Goal: Task Accomplishment & Management: Use online tool/utility

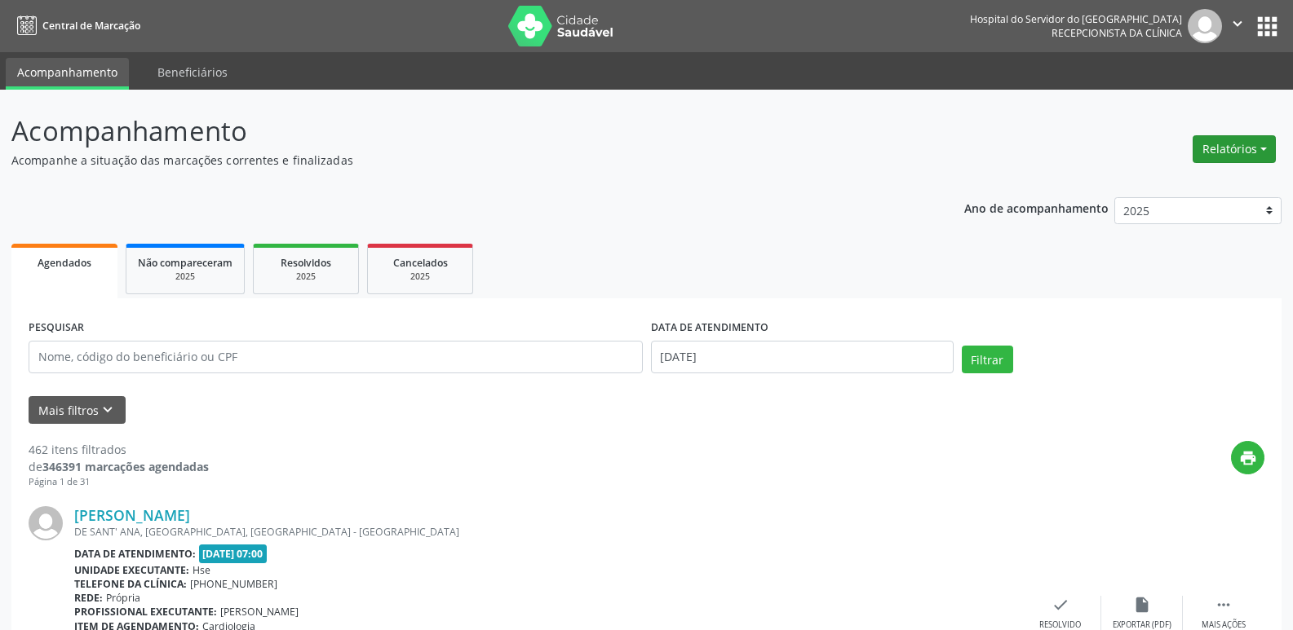
click at [1252, 148] on button "Relatórios" at bounding box center [1233, 149] width 83 height 28
click at [1217, 179] on link "Agendamentos" at bounding box center [1188, 184] width 175 height 23
select select "8"
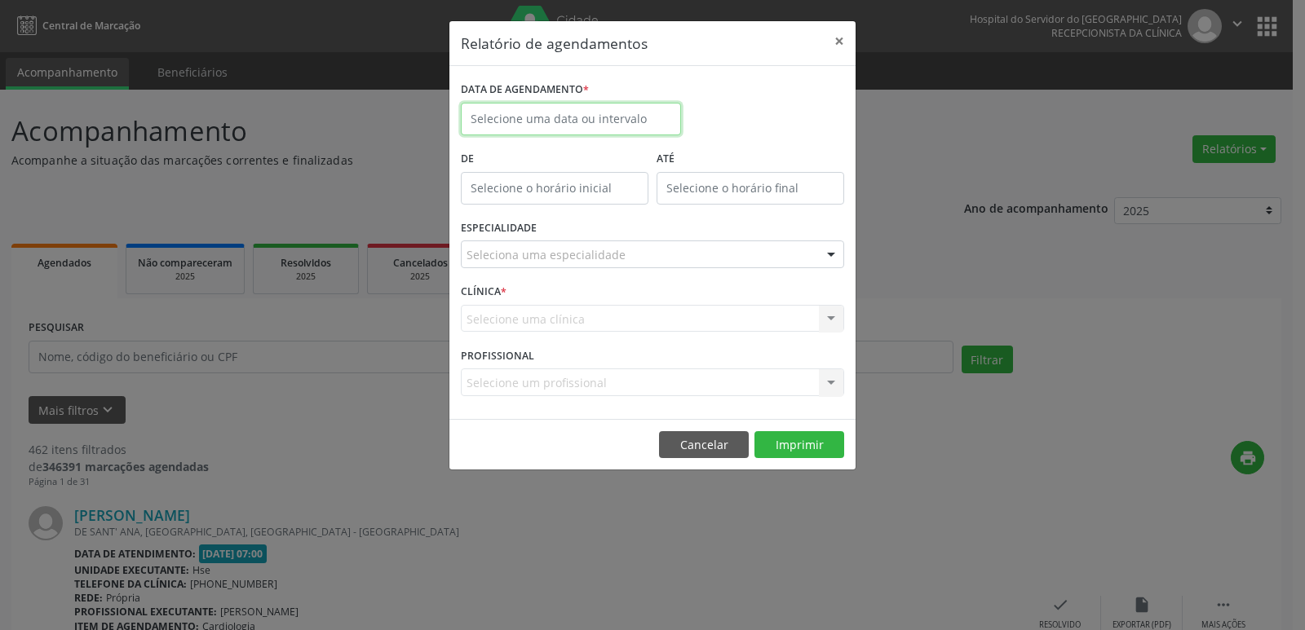
click at [543, 115] on input "text" at bounding box center [571, 119] width 220 height 33
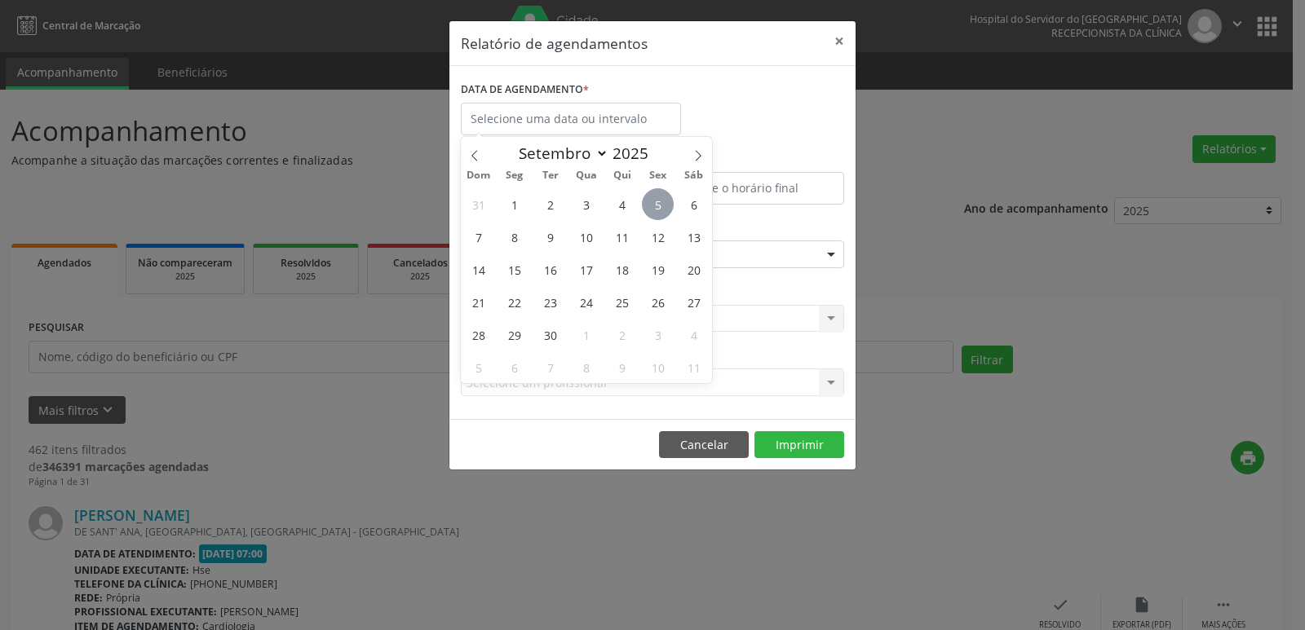
click at [648, 204] on span "5" at bounding box center [658, 204] width 32 height 32
type input "[DATE]"
click at [648, 204] on span "5" at bounding box center [658, 204] width 32 height 32
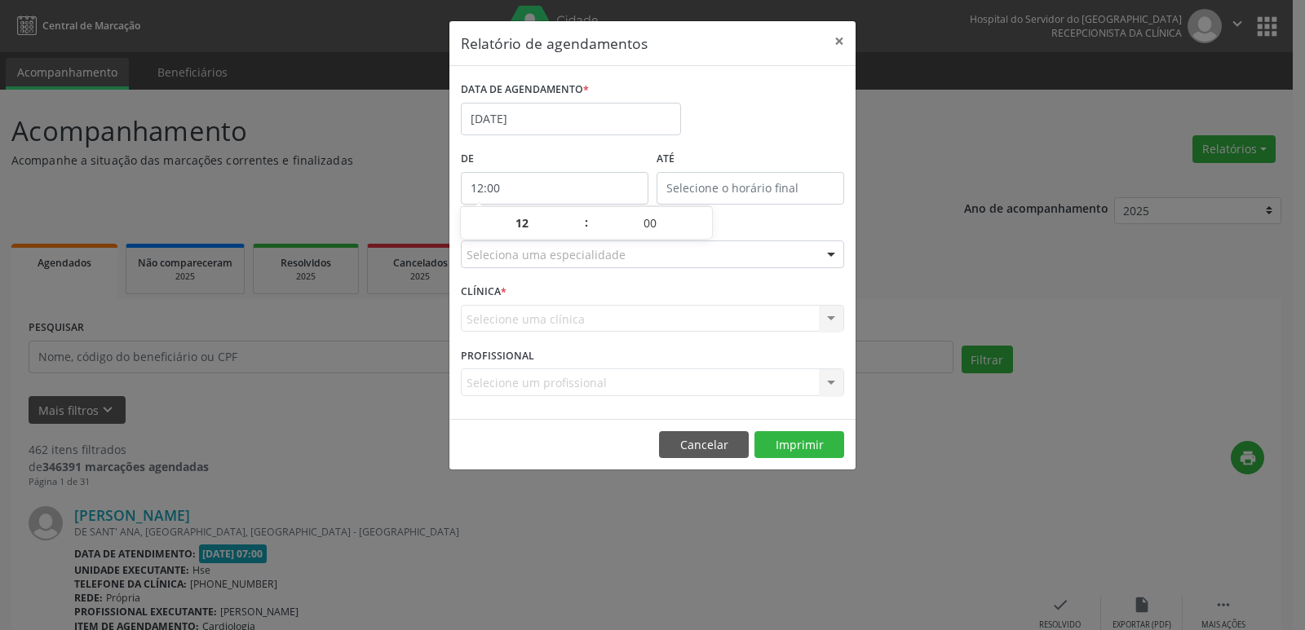
click at [543, 188] on input "12:00" at bounding box center [555, 188] width 188 height 33
click at [578, 234] on span at bounding box center [578, 231] width 11 height 16
type input "11:00"
type input "11"
click at [578, 234] on span at bounding box center [578, 231] width 11 height 16
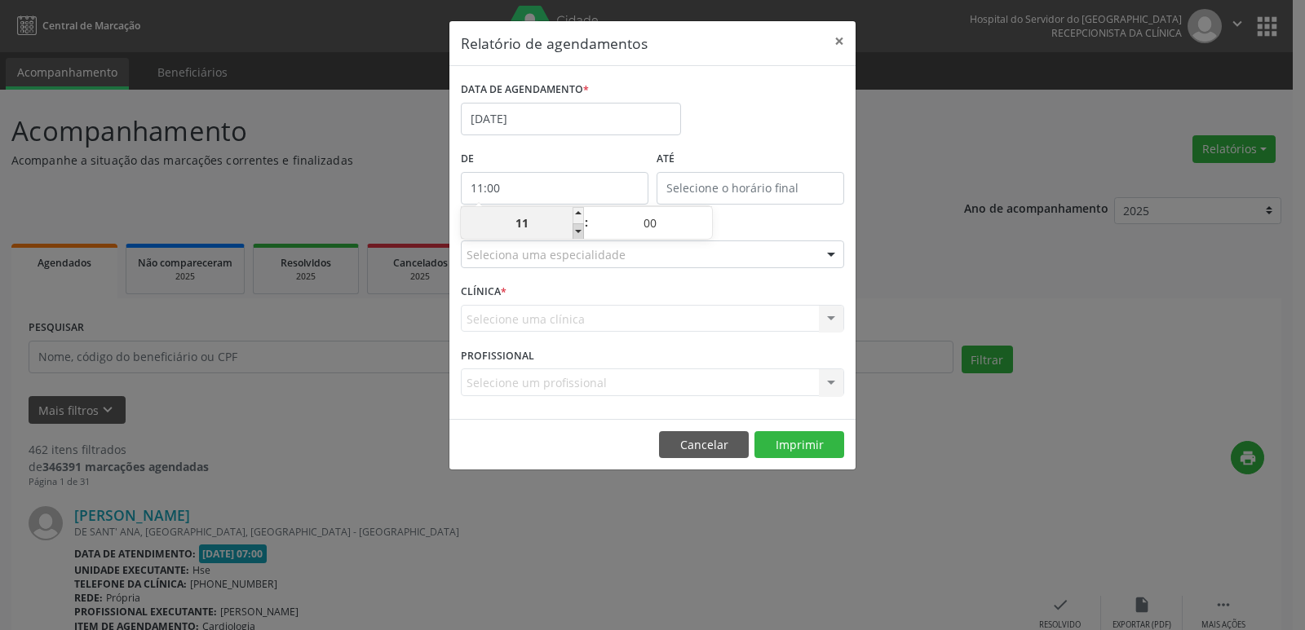
type input "10:00"
type input "10"
click at [578, 234] on span at bounding box center [578, 231] width 11 height 16
type input "09:00"
type input "09"
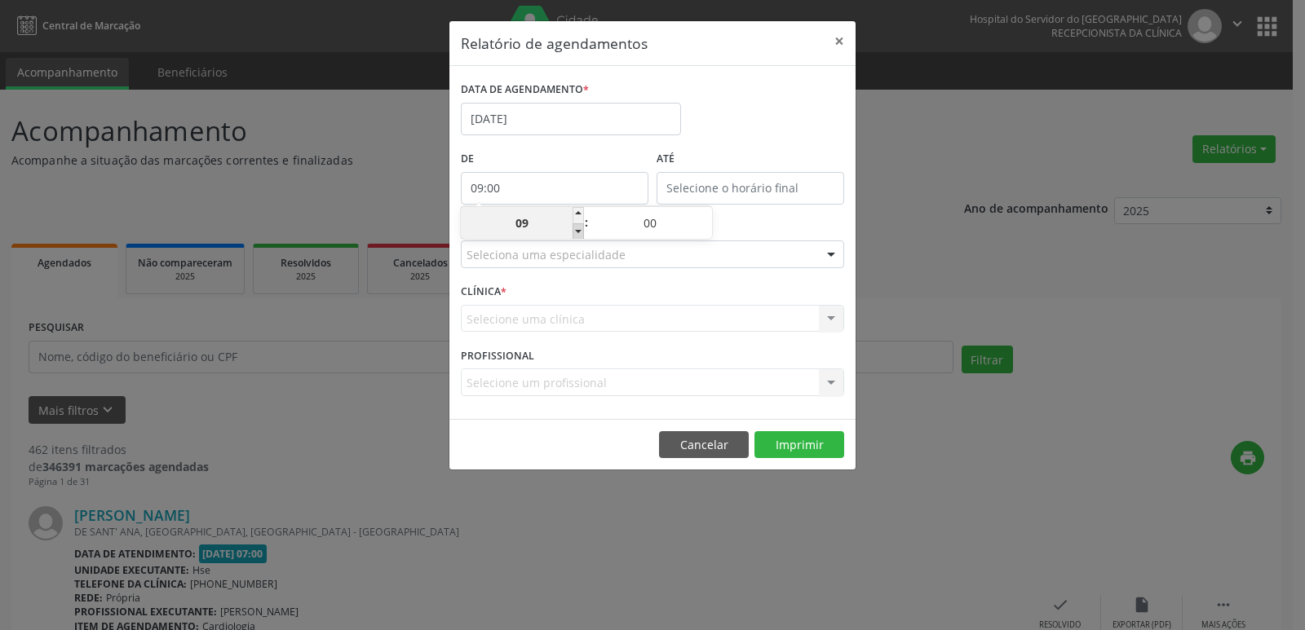
click at [578, 234] on span at bounding box center [578, 231] width 11 height 16
type input "08:00"
type input "08"
click at [578, 234] on span at bounding box center [578, 231] width 11 height 16
type input "07:00"
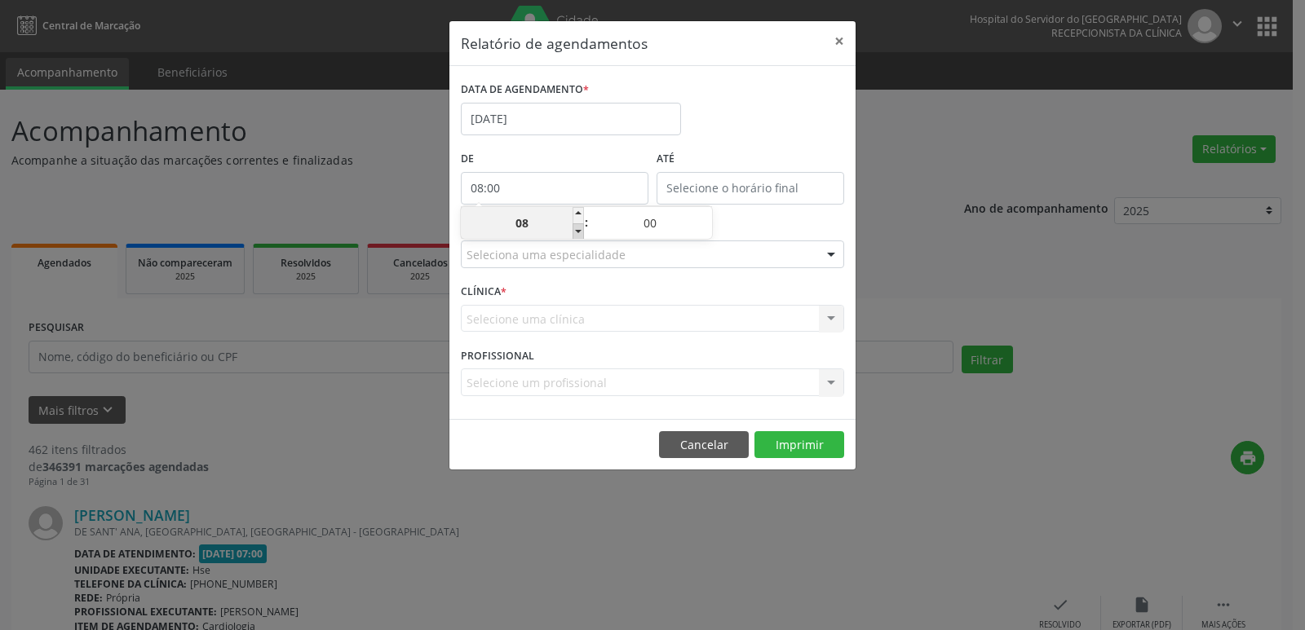
type input "07"
click at [740, 189] on input "12:00" at bounding box center [751, 188] width 188 height 33
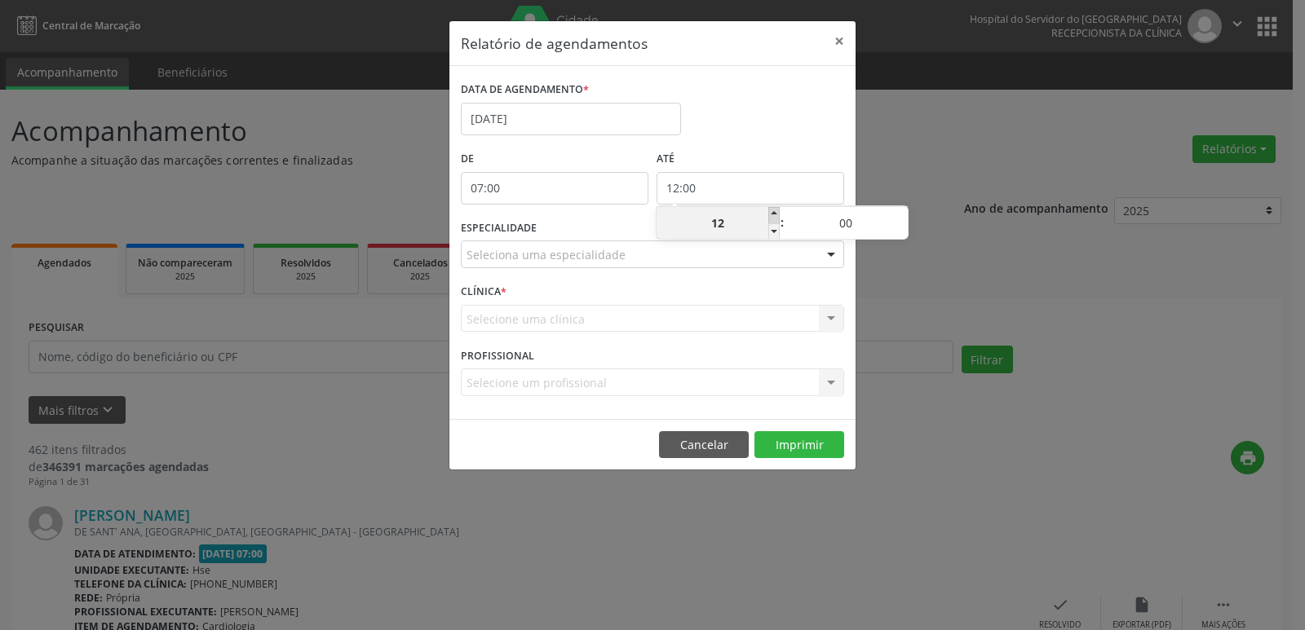
click at [772, 212] on span at bounding box center [773, 215] width 11 height 16
type input "13:00"
type input "13"
click at [772, 212] on span at bounding box center [773, 215] width 11 height 16
type input "14:00"
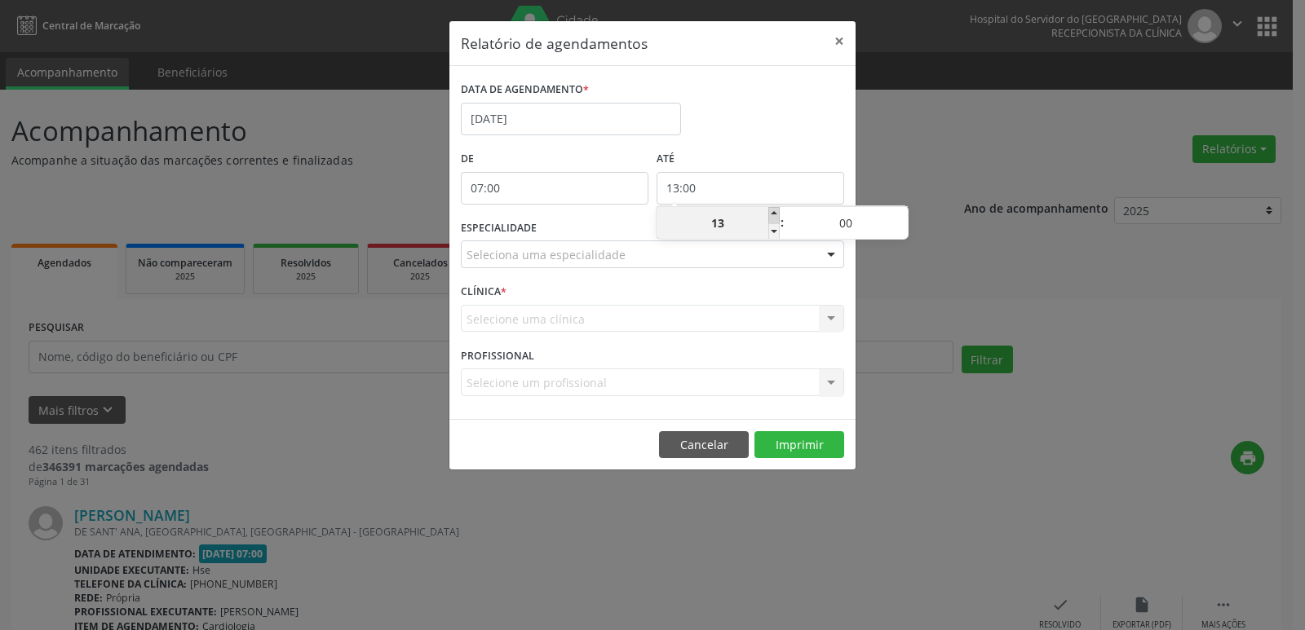
type input "14"
click at [772, 212] on span at bounding box center [773, 215] width 11 height 16
type input "15:00"
type input "15"
click at [772, 212] on span at bounding box center [773, 215] width 11 height 16
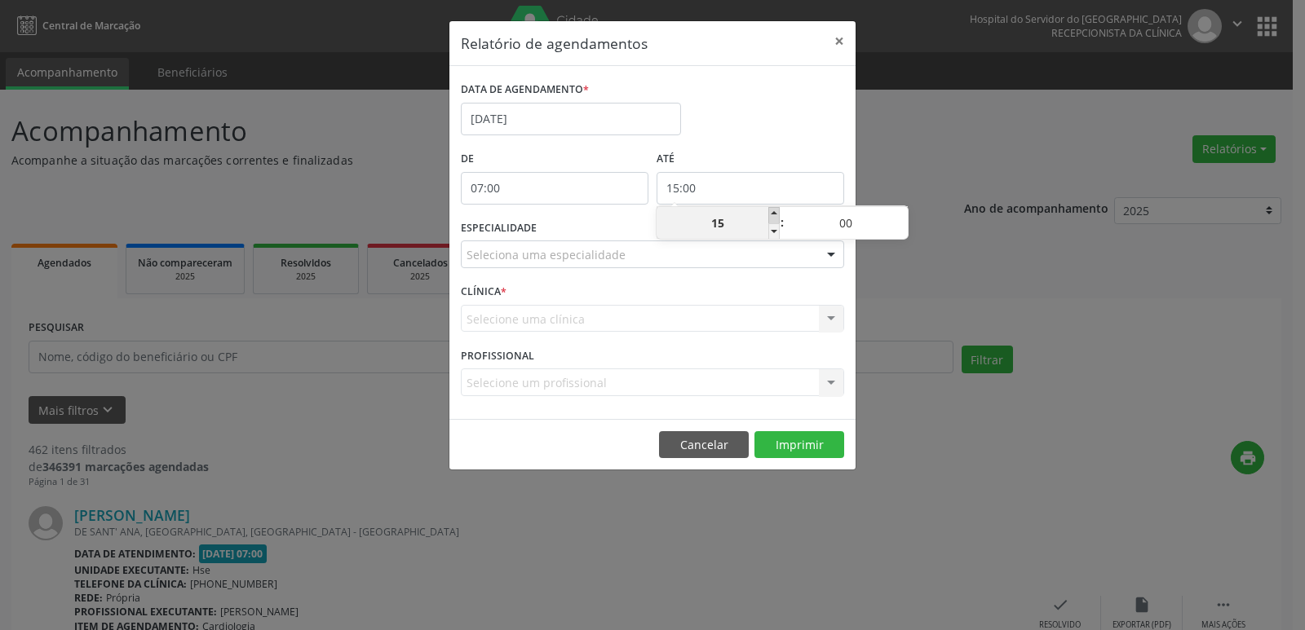
type input "16:00"
type input "16"
click at [772, 212] on span at bounding box center [773, 215] width 11 height 16
type input "17:00"
type input "17"
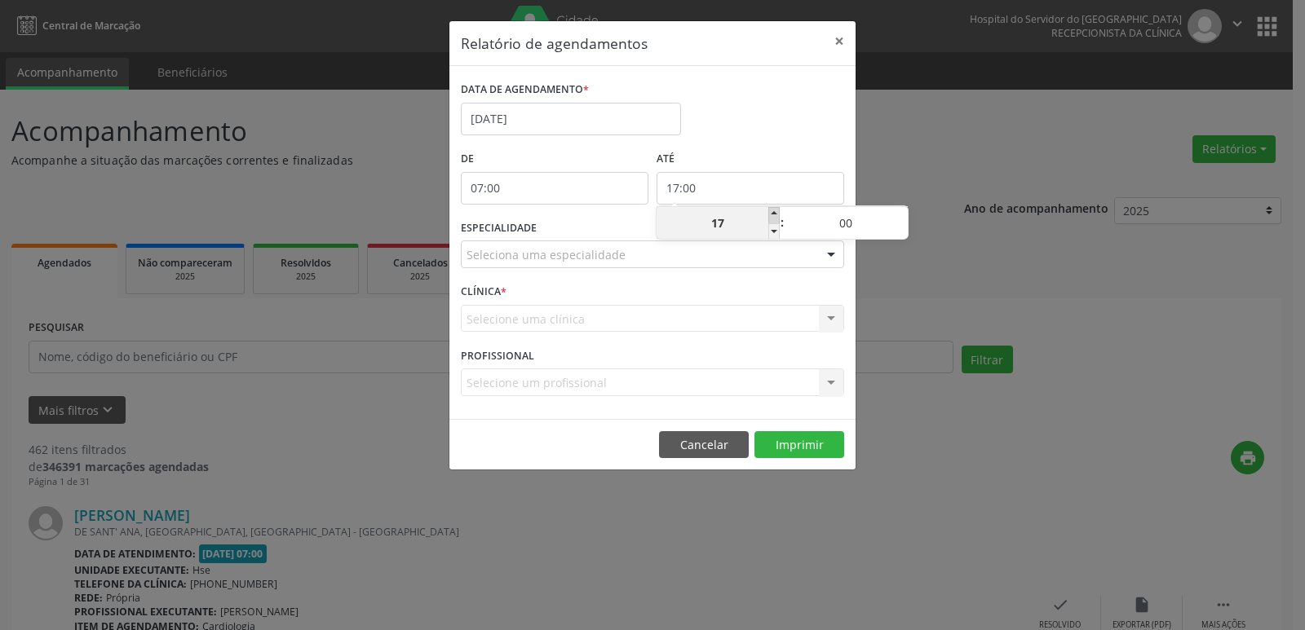
click at [772, 212] on span at bounding box center [773, 215] width 11 height 16
type input "18:00"
type input "18"
click at [772, 212] on span at bounding box center [773, 215] width 11 height 16
type input "19:00"
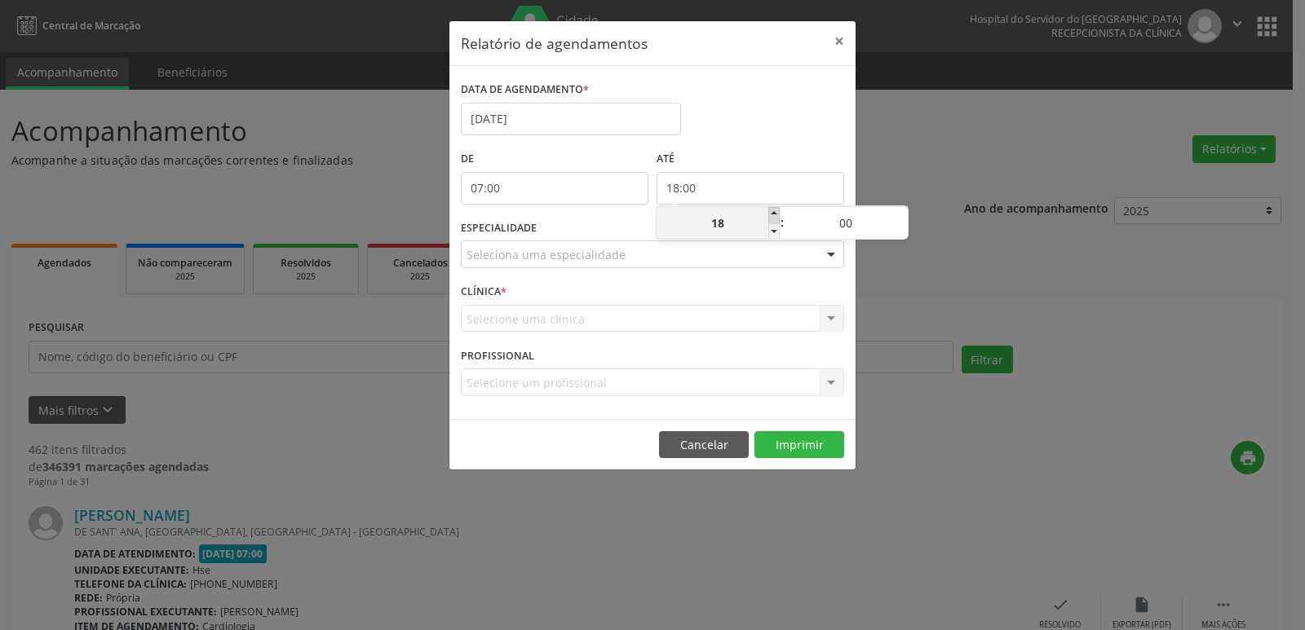
type input "19"
click at [772, 212] on span at bounding box center [773, 215] width 11 height 16
type input "20:00"
type input "20"
click at [833, 254] on div at bounding box center [831, 255] width 24 height 28
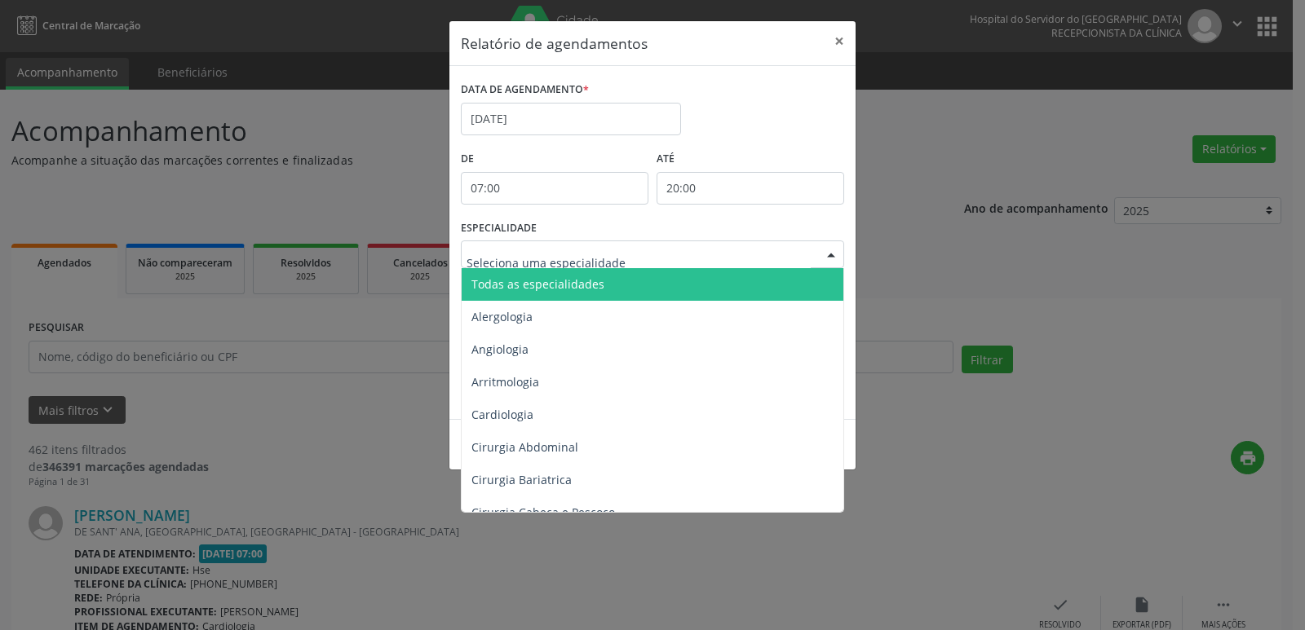
click at [798, 282] on span "Todas as especialidades" at bounding box center [654, 284] width 384 height 33
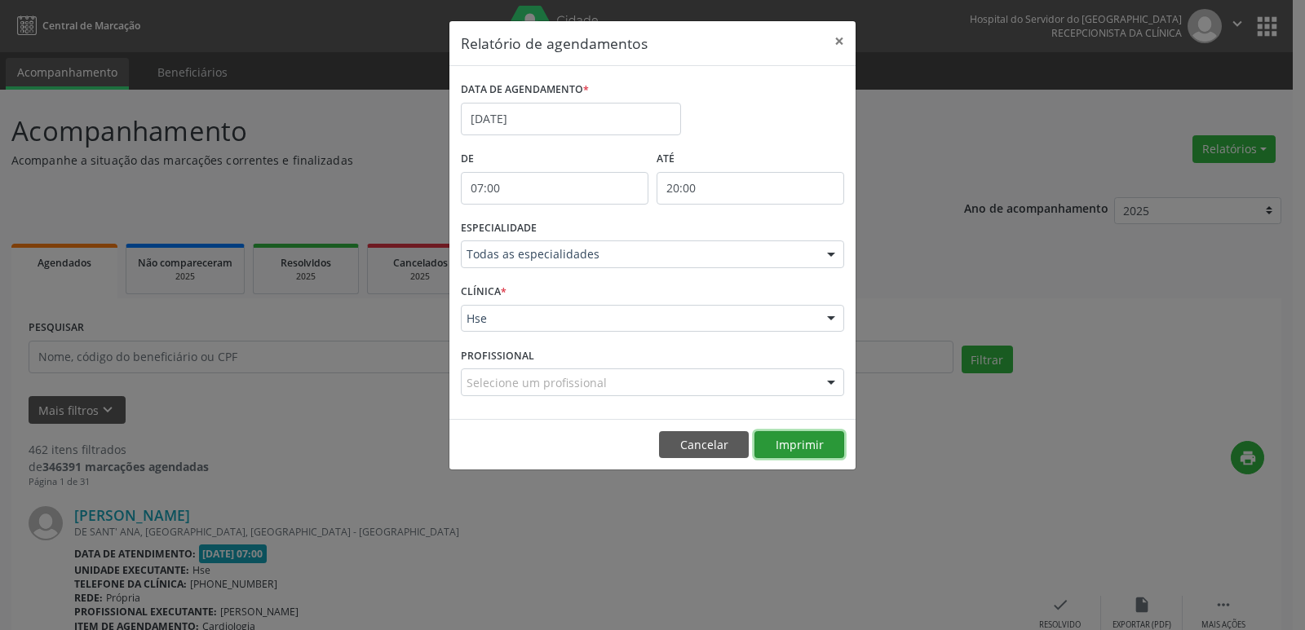
click at [820, 439] on button "Imprimir" at bounding box center [799, 445] width 90 height 28
